Goal: Task Accomplishment & Management: Use online tool/utility

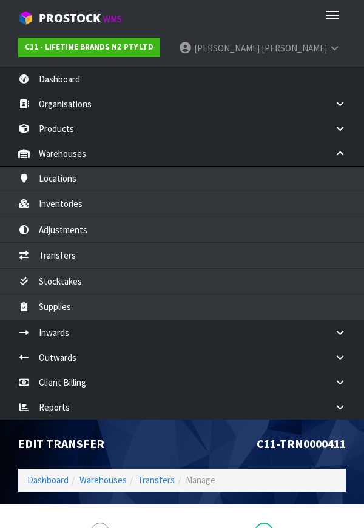
scroll to position [424, 0]
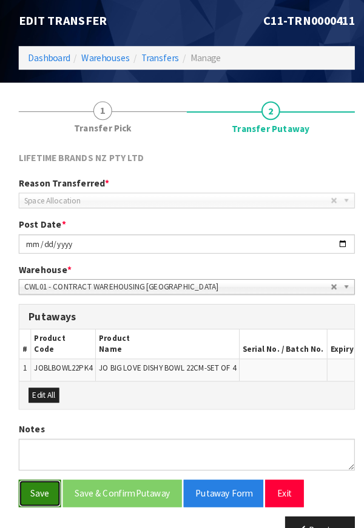
click at [51, 488] on button "Save" at bounding box center [38, 481] width 41 height 26
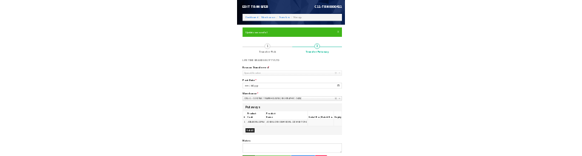
scroll to position [0, 0]
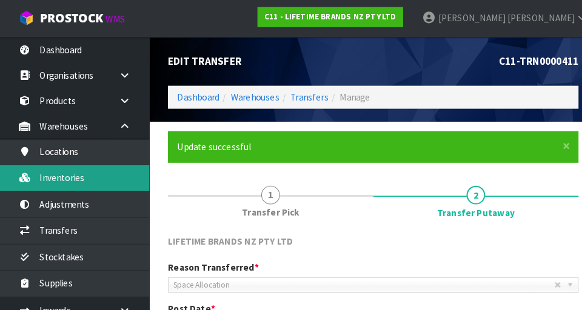
click at [84, 177] on link "Inventories" at bounding box center [72, 173] width 145 height 25
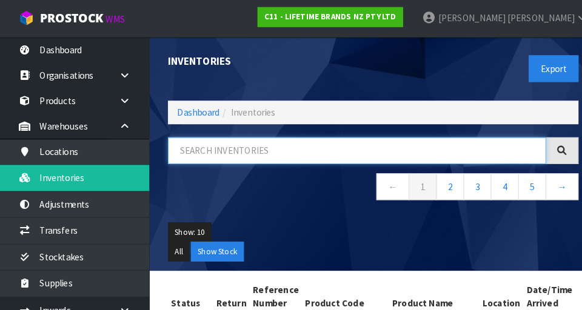
click at [250, 152] on input "text" at bounding box center [348, 148] width 368 height 26
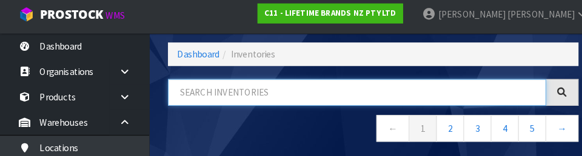
scroll to position [67, 0]
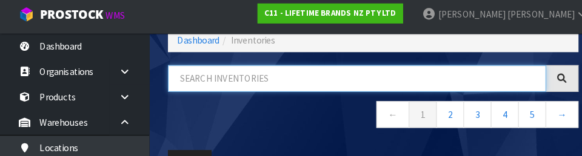
click at [256, 84] on input "text" at bounding box center [348, 80] width 368 height 26
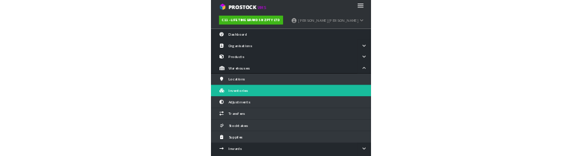
scroll to position [6, 0]
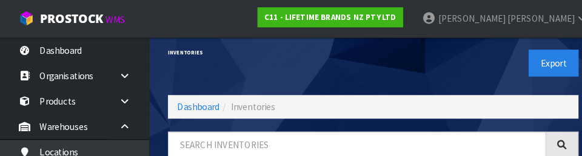
click at [305, 55] on div "Inventories" at bounding box center [259, 51] width 209 height 42
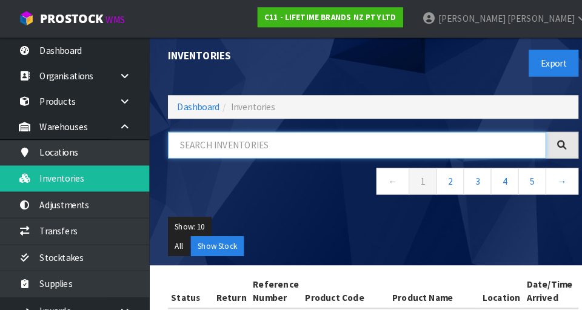
click at [301, 151] on input "text" at bounding box center [348, 141] width 368 height 26
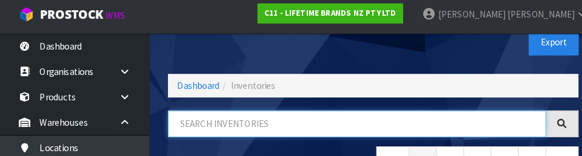
scroll to position [67, 0]
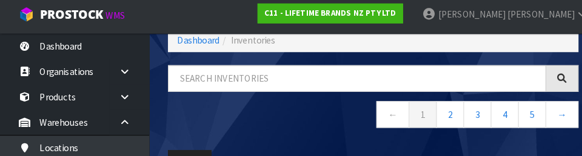
click at [254, 136] on div "← 1 2 3 4 5 →" at bounding box center [364, 104] width 418 height 74
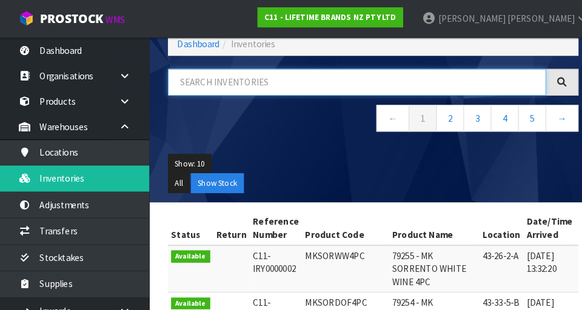
click at [279, 85] on input "text" at bounding box center [348, 80] width 368 height 26
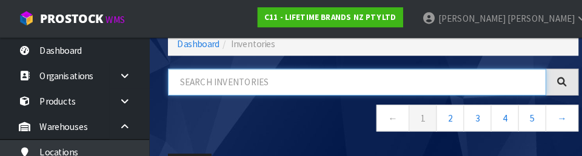
type input "K"
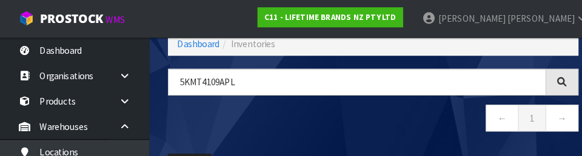
click at [363, 126] on nav "← 1 →" at bounding box center [364, 117] width 400 height 30
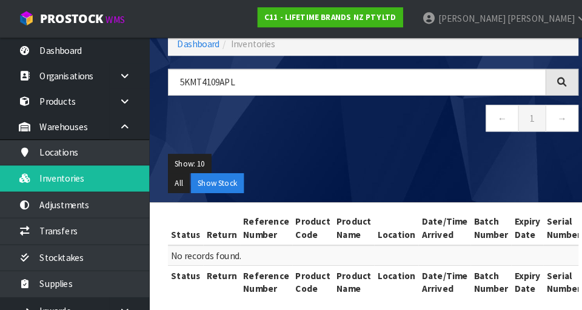
type input "5KMT4109APL"
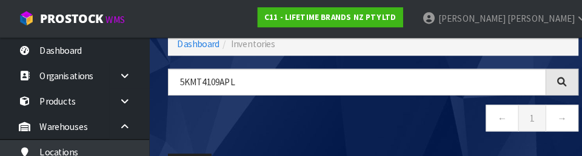
click at [205, 55] on div "Inventories Export Dashboard Inventories 5KMT4109APL ← 1 → Show: 10 5 10 25 50 …" at bounding box center [364, 83] width 418 height 228
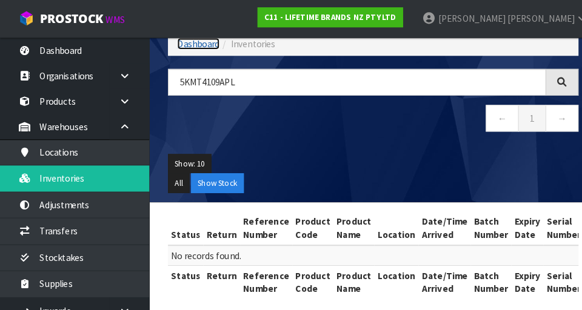
click at [201, 46] on link "Dashboard" at bounding box center [193, 43] width 41 height 12
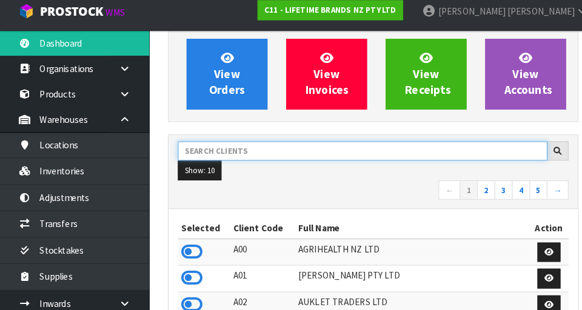
click at [271, 159] on input "text" at bounding box center [353, 154] width 360 height 19
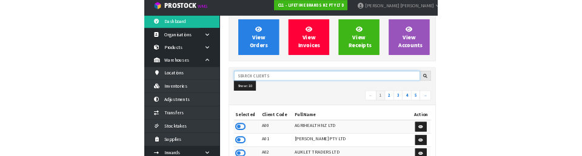
scroll to position [99, 0]
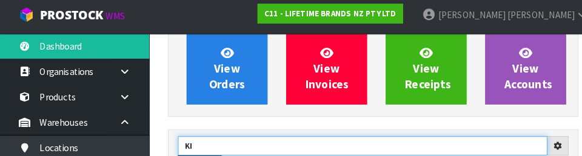
type input "KI"
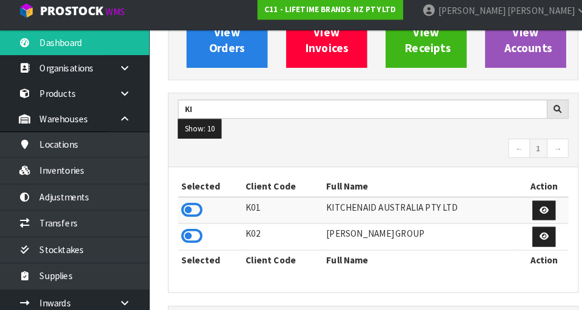
scroll to position [160, 0]
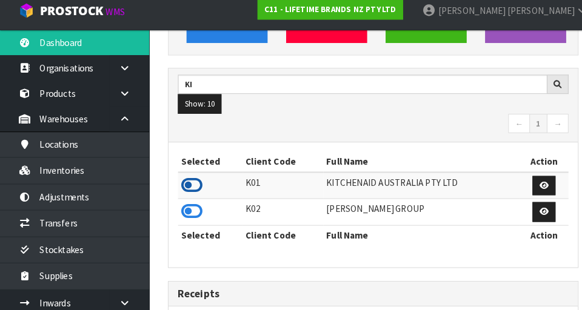
click at [196, 188] on icon at bounding box center [186, 188] width 21 height 18
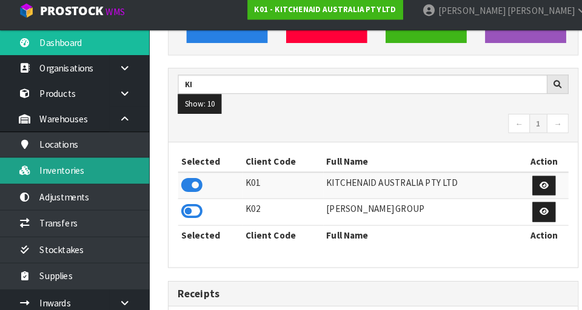
click at [97, 182] on link "Inventories" at bounding box center [72, 173] width 145 height 25
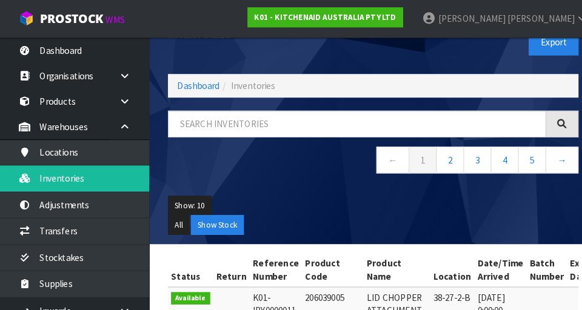
scroll to position [25, 0]
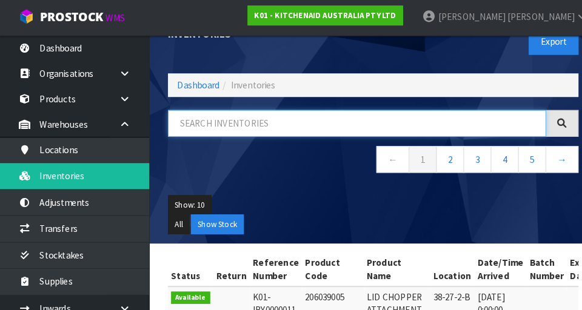
paste input "Status"
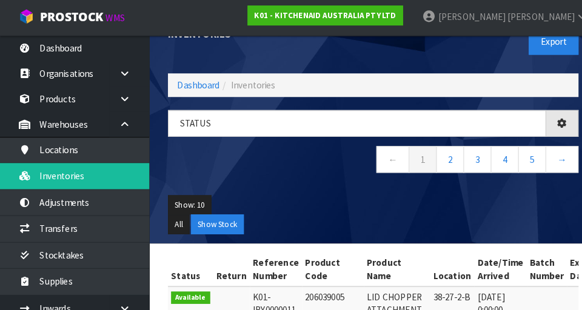
click at [363, 230] on ul "All Show Stock" at bounding box center [364, 220] width 400 height 19
click at [363, 218] on ul "All Show Stock" at bounding box center [364, 220] width 400 height 19
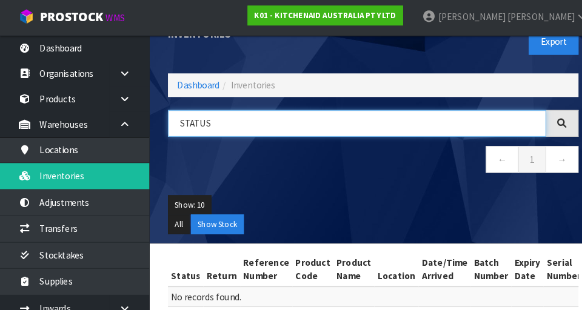
click at [287, 123] on input "STATUS" at bounding box center [348, 122] width 368 height 26
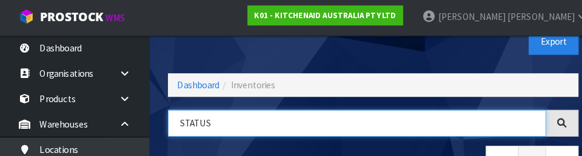
click at [363, 120] on input "STATUS" at bounding box center [348, 122] width 368 height 26
type input "S"
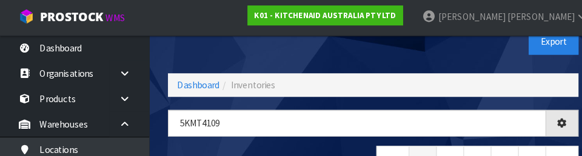
click at [363, 57] on div "Export" at bounding box center [468, 42] width 209 height 62
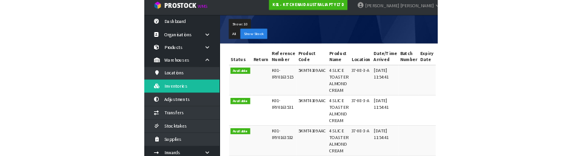
scroll to position [0, 0]
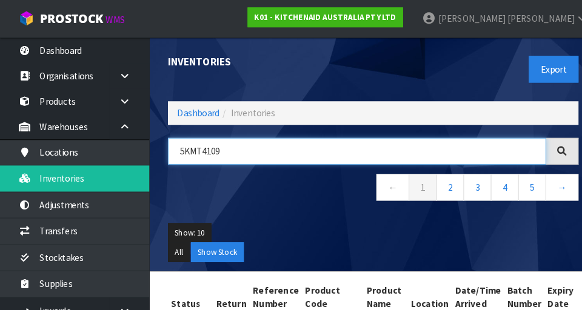
click at [261, 141] on input "5KMT4109" at bounding box center [348, 148] width 368 height 26
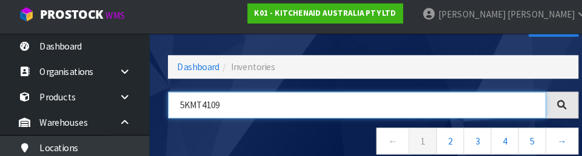
scroll to position [67, 0]
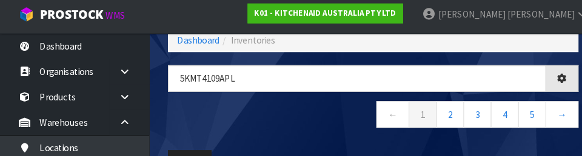
click at [308, 111] on nav "← 1 2 3 4 5 →" at bounding box center [364, 117] width 400 height 30
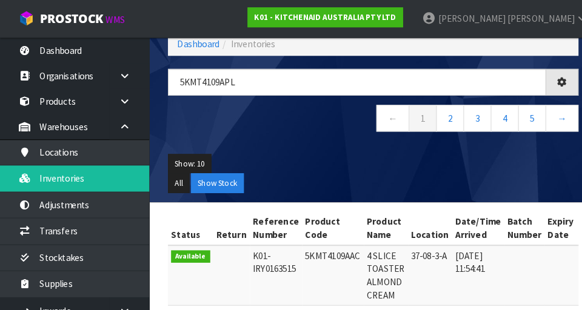
type input "5KMT4109APL"
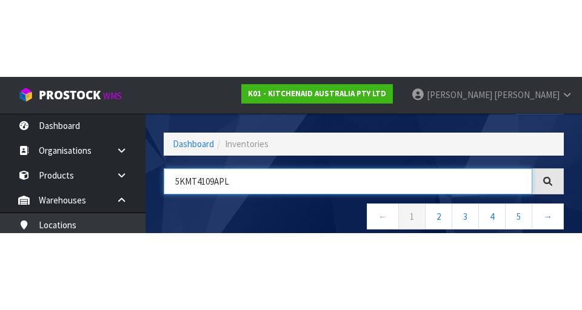
scroll to position [69, 0]
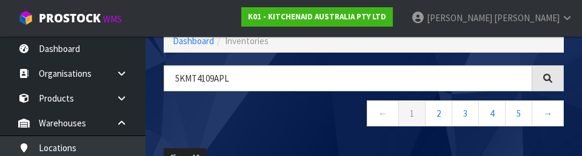
click at [294, 110] on nav "← 1 2 3 4 5 →" at bounding box center [364, 116] width 400 height 30
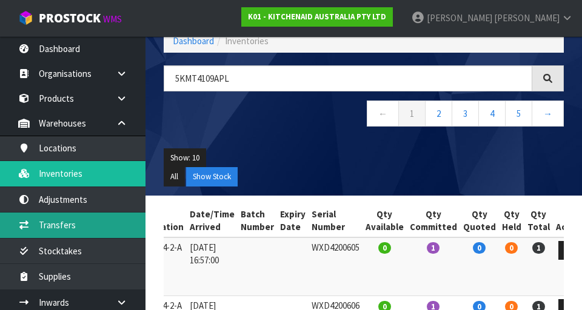
click at [75, 228] on link "Transfers" at bounding box center [72, 225] width 145 height 25
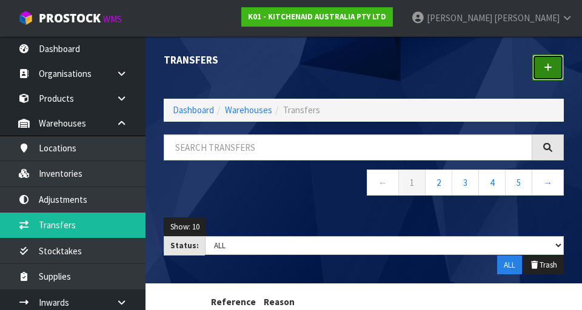
click at [363, 71] on icon at bounding box center [548, 67] width 8 height 9
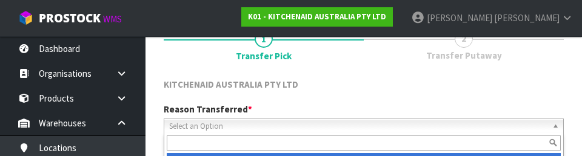
scroll to position [167, 0]
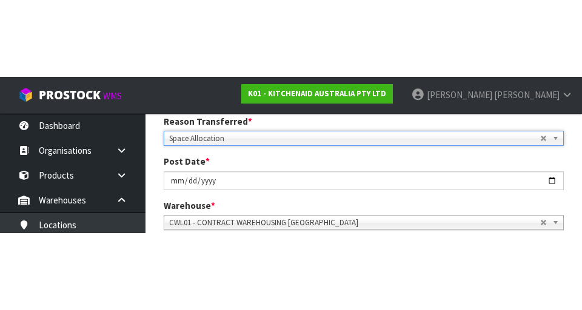
scroll to position [173, 0]
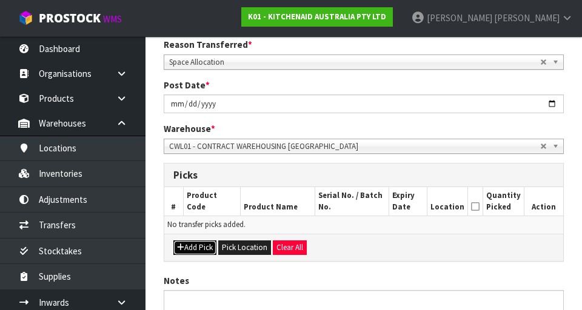
click at [199, 243] on button "Add Pick" at bounding box center [194, 248] width 43 height 15
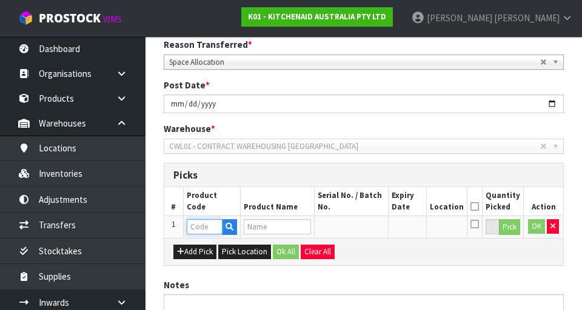
paste input "5KMT4109APL"
type input "5KMT4109APL"
type input "KMT4109 4 SLICE TOASTER PORCELAIN"
type input "5KMT4109APL"
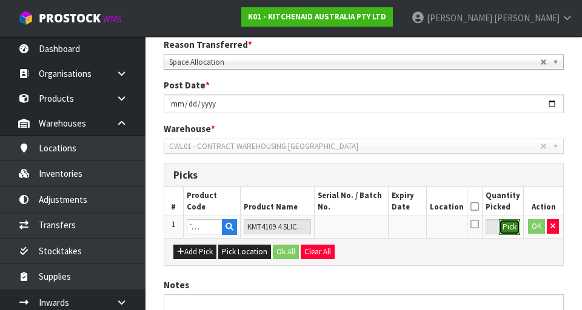
click at [363, 228] on button "Pick" at bounding box center [509, 227] width 21 height 16
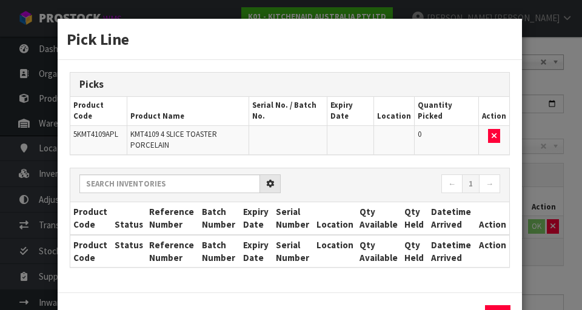
scroll to position [0, 0]
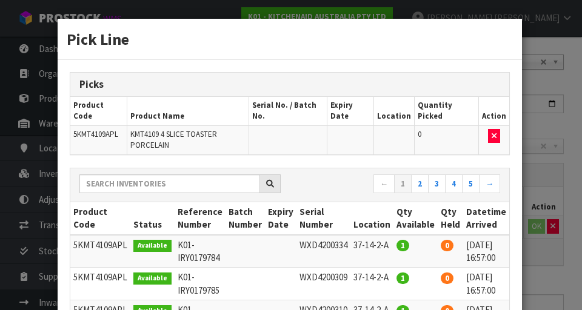
click at [363, 264] on div "Pick Line Picks Product Code Product Name Serial No. / Batch No. Expiry Date Lo…" at bounding box center [291, 155] width 582 height 310
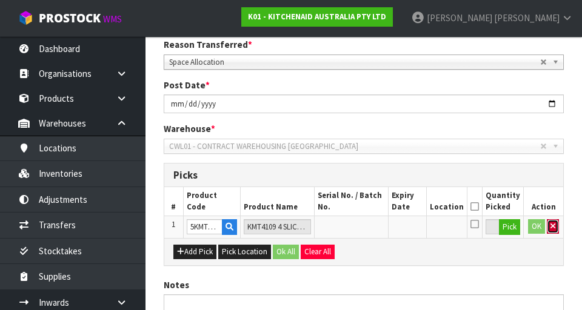
click at [363, 225] on icon "button" at bounding box center [552, 226] width 5 height 8
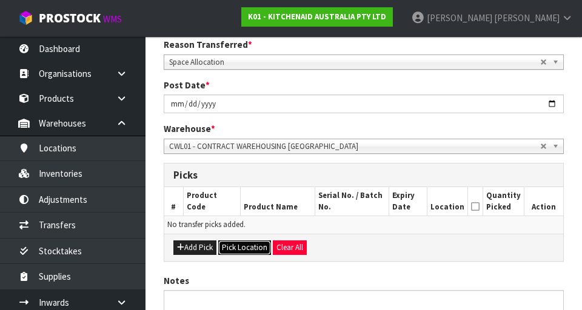
click at [238, 250] on button "Pick Location" at bounding box center [244, 248] width 53 height 15
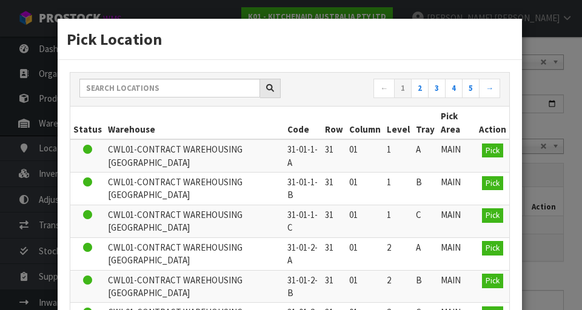
click at [363, 182] on div "Pick Location ← 1 2 3 4 5 → Status Warehouse Code Row Column Level Tray Pick Ar…" at bounding box center [291, 155] width 582 height 310
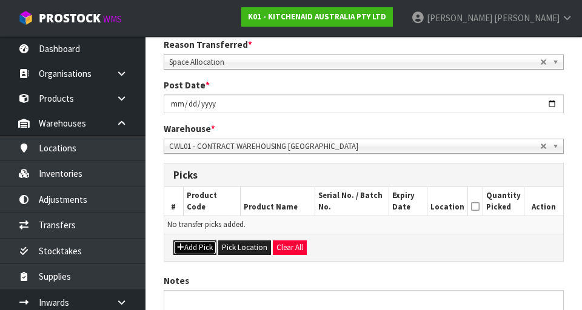
click at [185, 249] on button "Add Pick" at bounding box center [194, 248] width 43 height 15
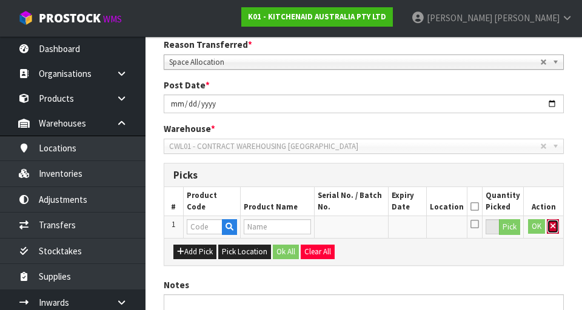
click at [363, 228] on icon "button" at bounding box center [552, 226] width 5 height 8
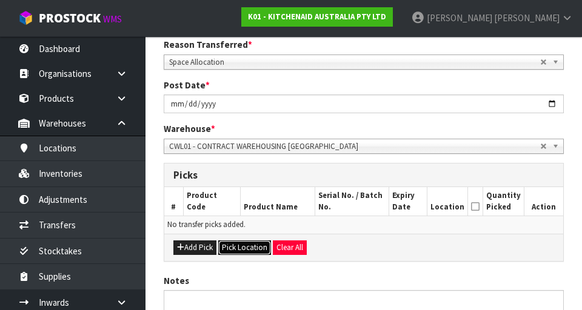
click at [241, 252] on button "Pick Location" at bounding box center [244, 248] width 53 height 15
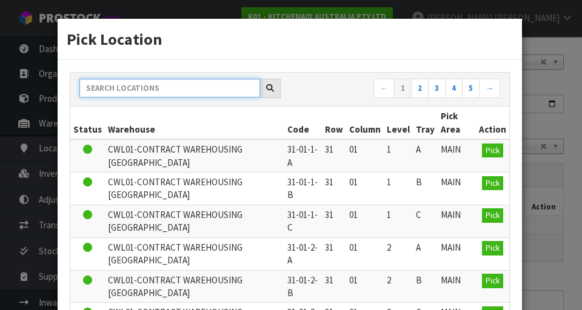
click at [200, 86] on input "text" at bounding box center [169, 88] width 181 height 19
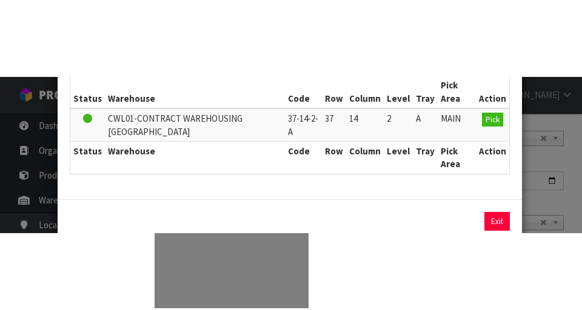
scroll to position [114, 0]
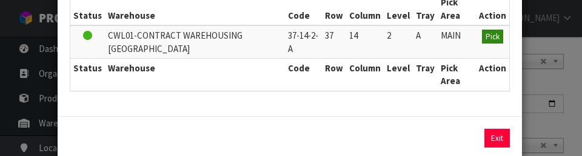
type input "37-14-2-A"
click at [363, 36] on span "Pick" at bounding box center [492, 37] width 14 height 10
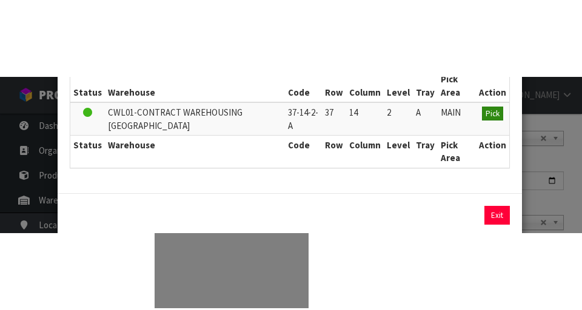
scroll to position [0, 0]
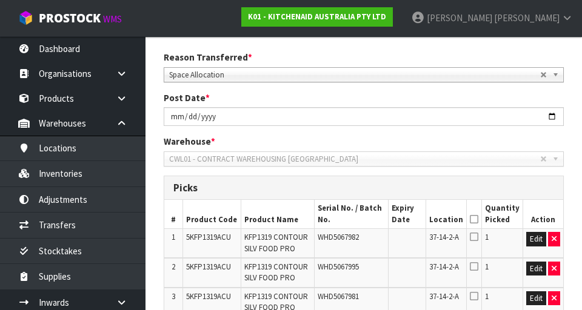
scroll to position [185, 0]
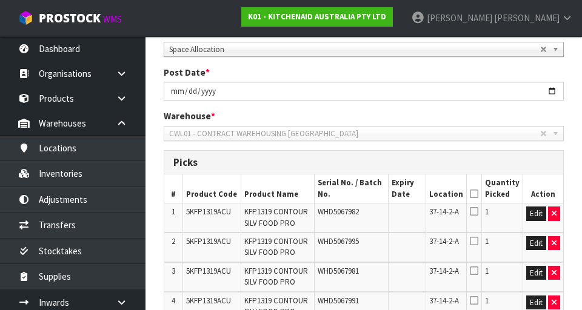
click at [363, 194] on icon at bounding box center [474, 194] width 8 height 1
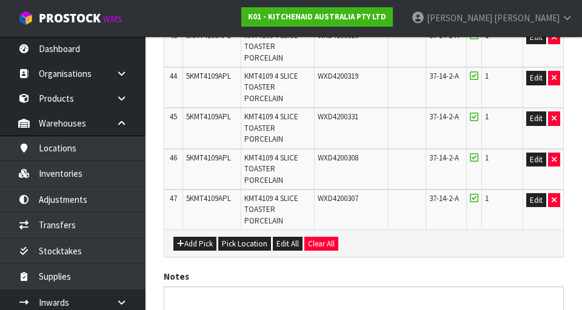
scroll to position [1901, 0]
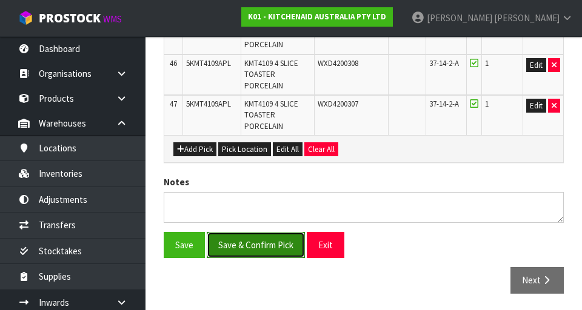
click at [268, 245] on button "Save & Confirm Pick" at bounding box center [256, 245] width 98 height 26
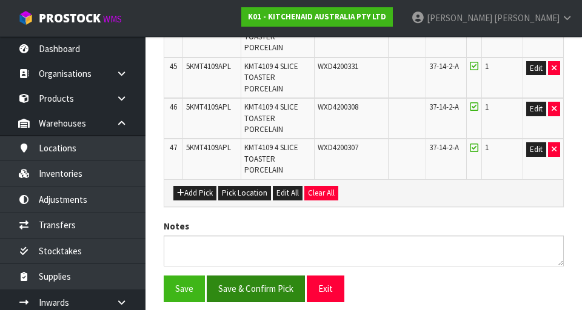
scroll to position [0, 0]
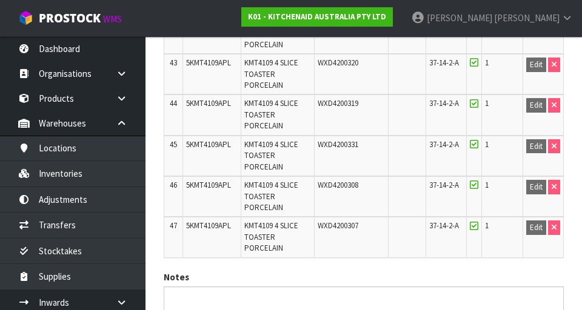
scroll to position [1918, 0]
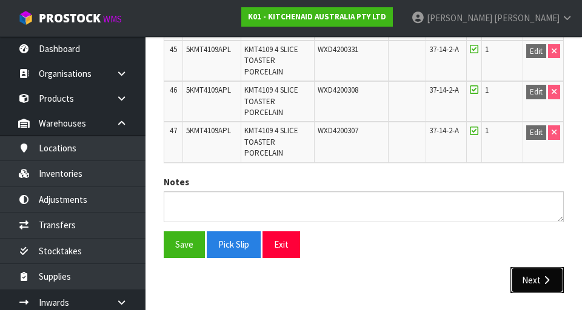
click at [363, 282] on icon "button" at bounding box center [546, 280] width 12 height 9
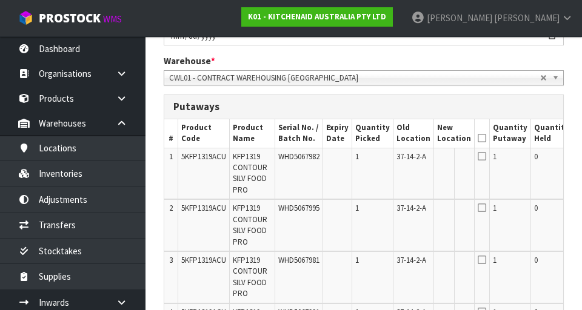
scroll to position [0, 63]
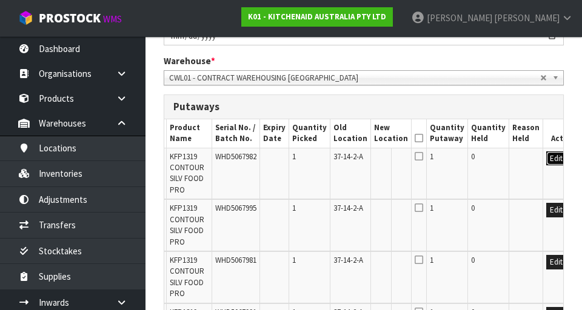
click at [363, 162] on button "Edit" at bounding box center [556, 158] width 20 height 15
click at [363, 160] on input "text" at bounding box center [383, 158] width 19 height 15
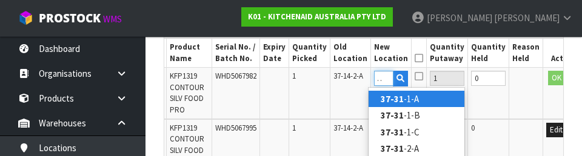
scroll to position [0, 12]
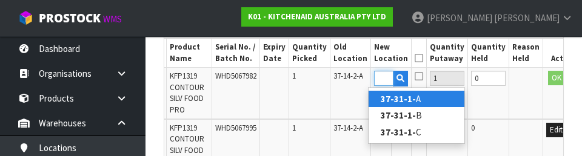
type input "37-31-1-A"
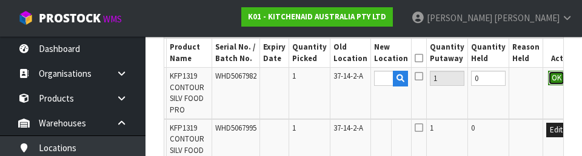
click at [363, 83] on button "OK" at bounding box center [556, 78] width 17 height 15
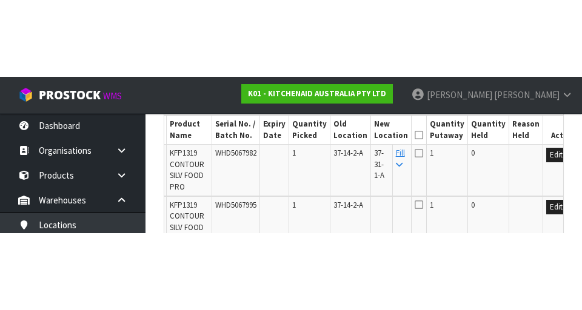
scroll to position [365, 0]
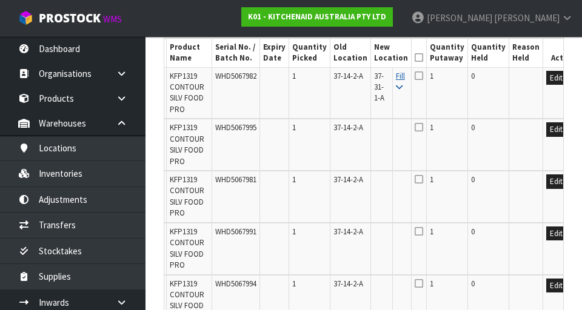
click at [363, 90] on icon at bounding box center [399, 88] width 7 height 8
click at [363, 58] on icon at bounding box center [418, 58] width 8 height 1
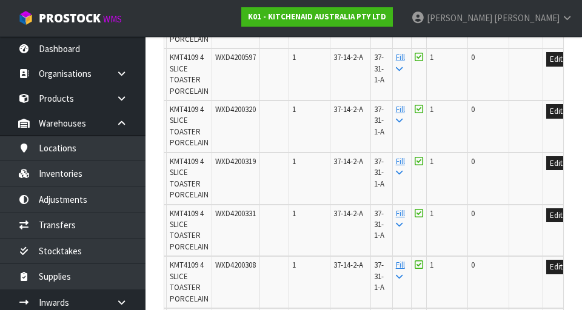
scroll to position [2737, 0]
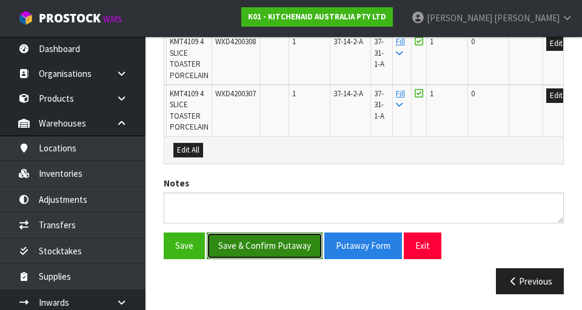
click at [275, 248] on button "Save & Confirm Putaway" at bounding box center [265, 246] width 116 height 26
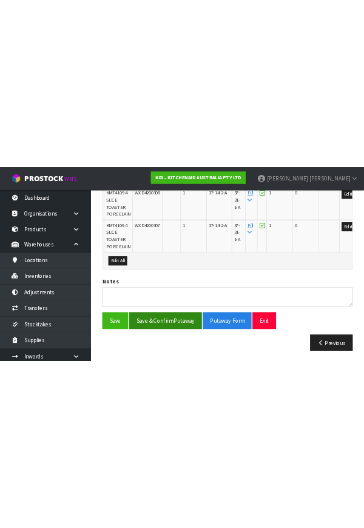
scroll to position [0, 0]
